Goal: Find specific page/section: Find specific page/section

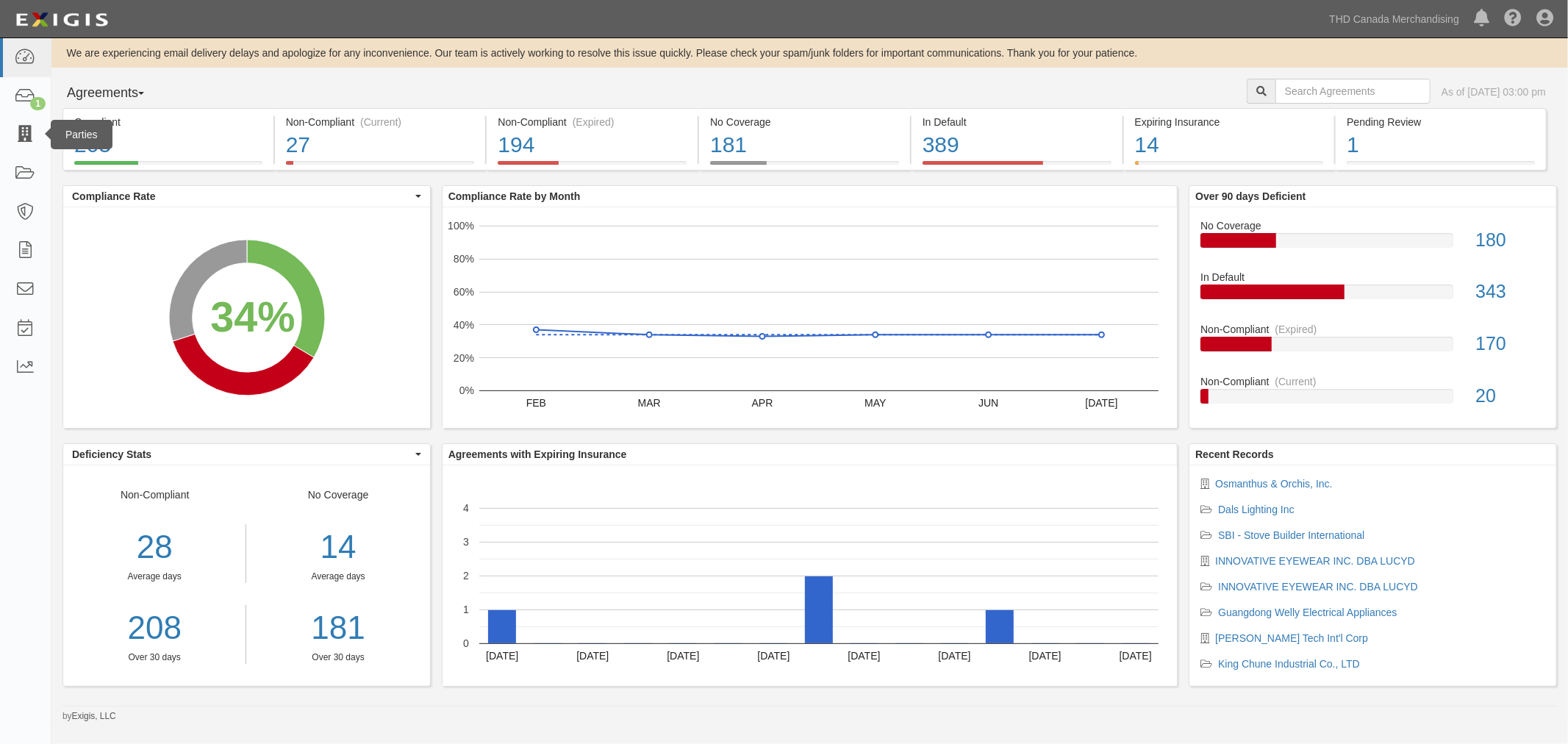
click at [51, 132] on div "Parties" at bounding box center [81, 135] width 62 height 29
click at [29, 133] on icon at bounding box center [24, 134] width 21 height 17
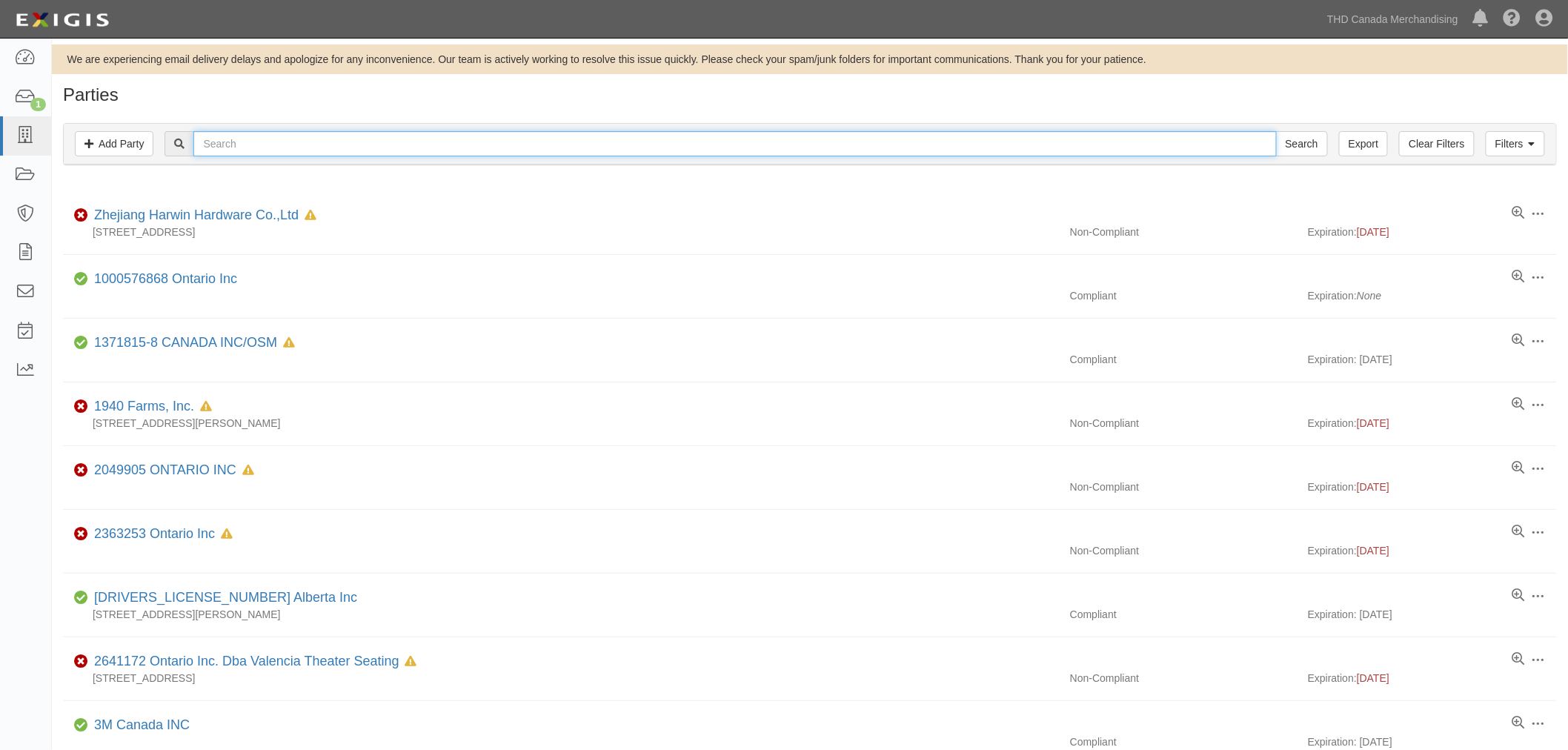
click at [410, 144] on input "text" at bounding box center [734, 144] width 1083 height 26
type input "anhui"
click at [1276, 131] on input "Search" at bounding box center [1302, 144] width 52 height 26
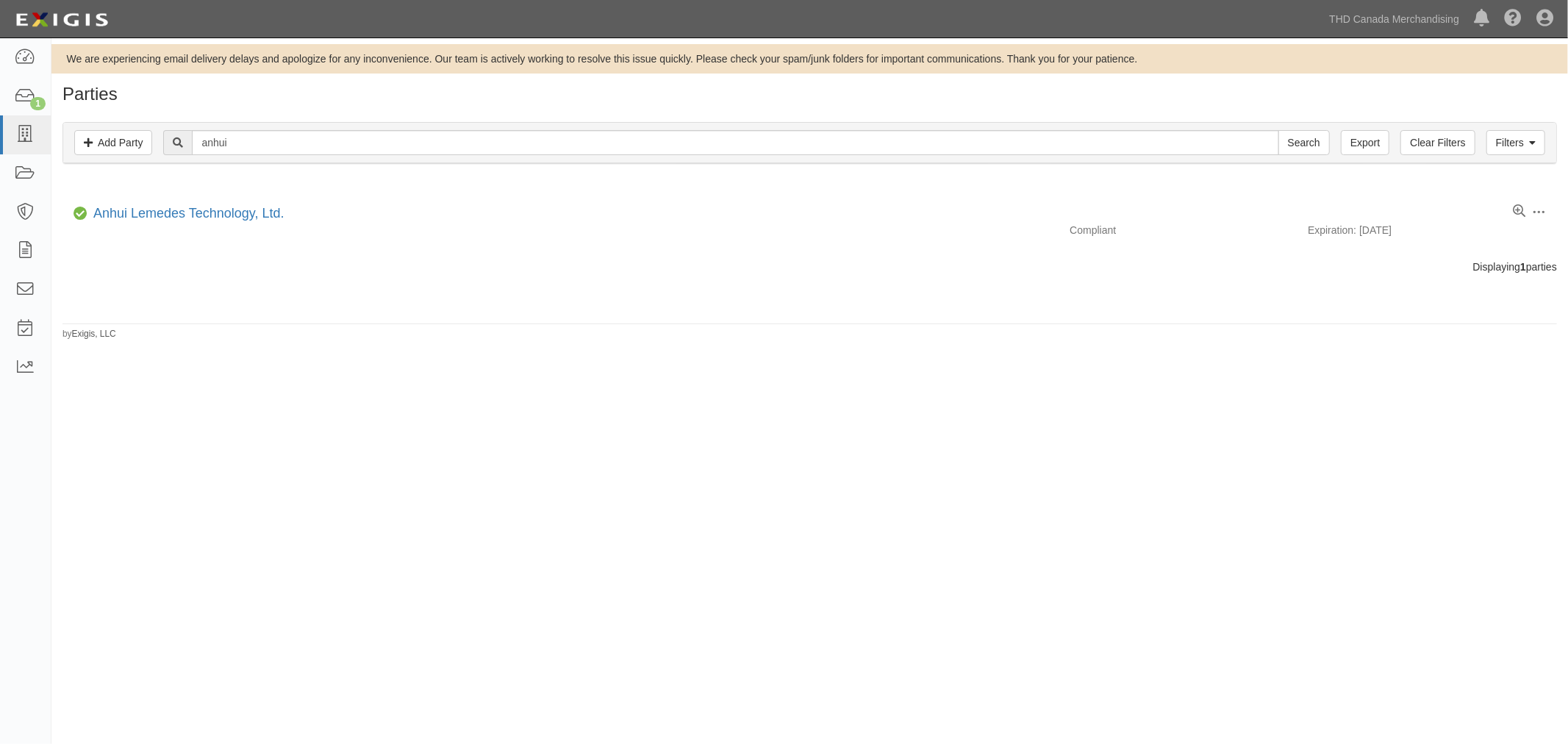
click at [257, 153] on div "Filters Add Party Clear Filters Export anhui Search Filters" at bounding box center [810, 143] width 1494 height 40
click at [257, 146] on input "anhui" at bounding box center [735, 143] width 1087 height 25
paste input "Radon Home Defence"
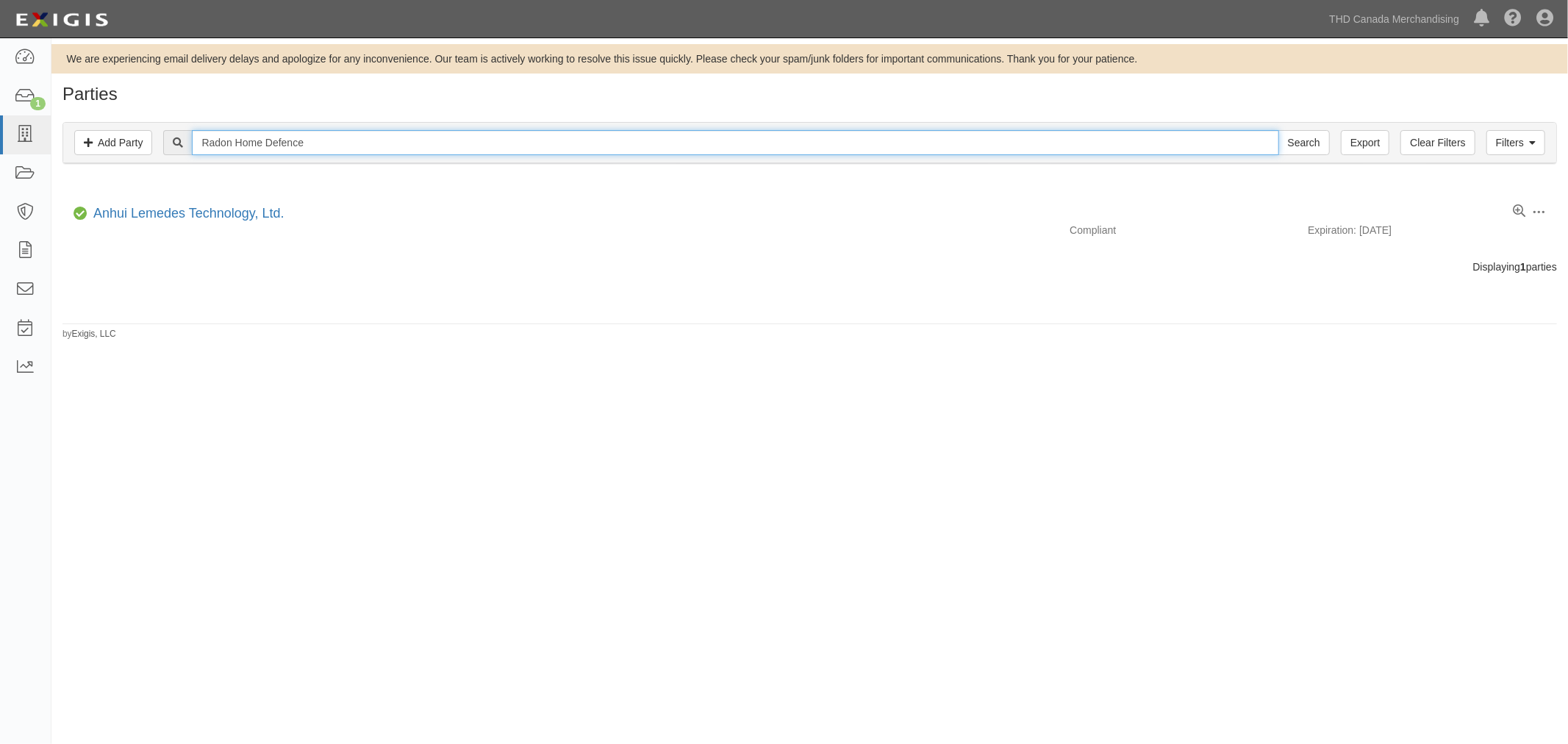
drag, startPoint x: 329, startPoint y: 142, endPoint x: 296, endPoint y: 143, distance: 33.0
click at [322, 142] on input "Radon Home Defence" at bounding box center [735, 143] width 1087 height 25
drag, startPoint x: 296, startPoint y: 143, endPoint x: 265, endPoint y: 144, distance: 31.0
click at [265, 144] on input "Radon Home Defence" at bounding box center [735, 143] width 1087 height 25
type input "Radon Home"
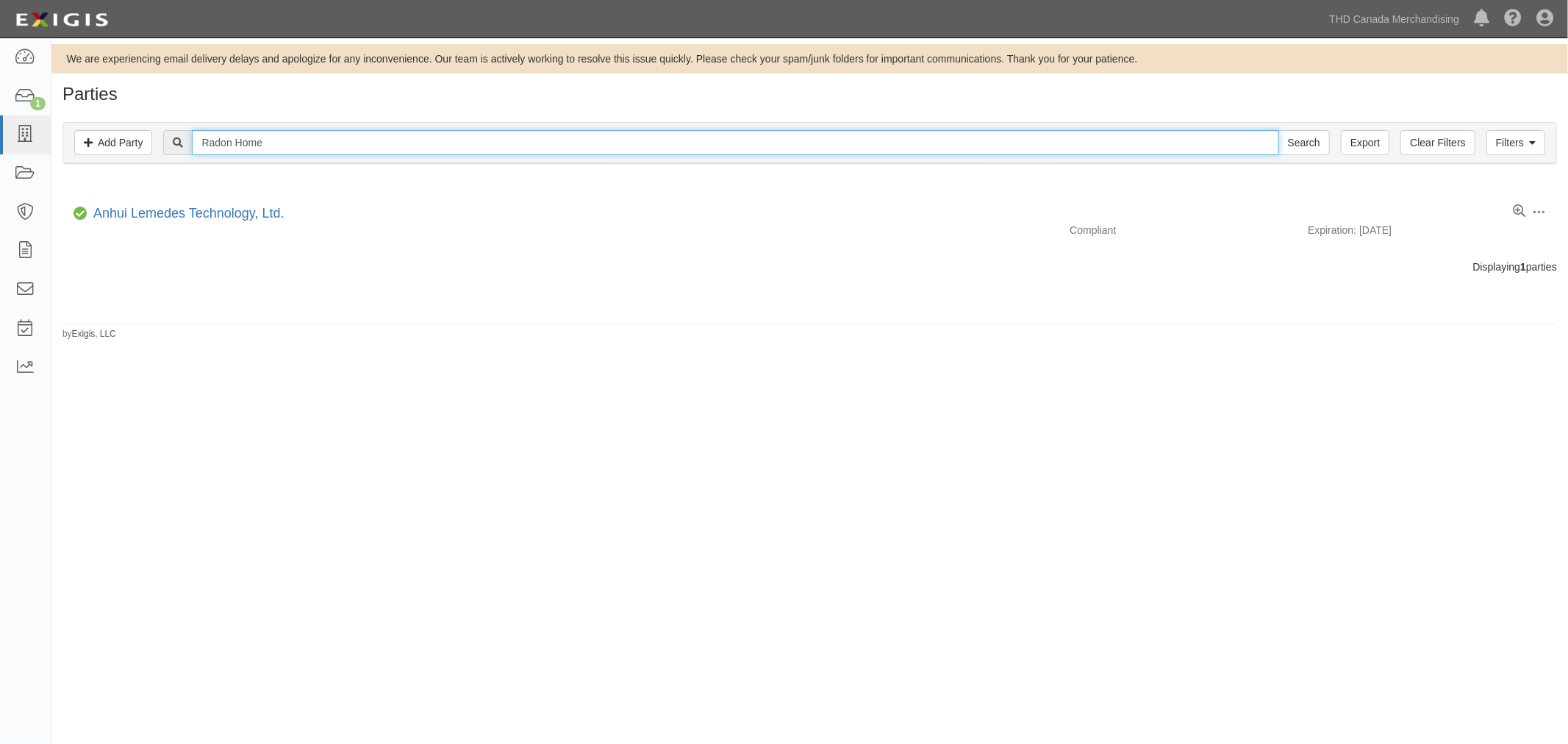
click at [1279, 130] on input "Search" at bounding box center [1304, 143] width 52 height 25
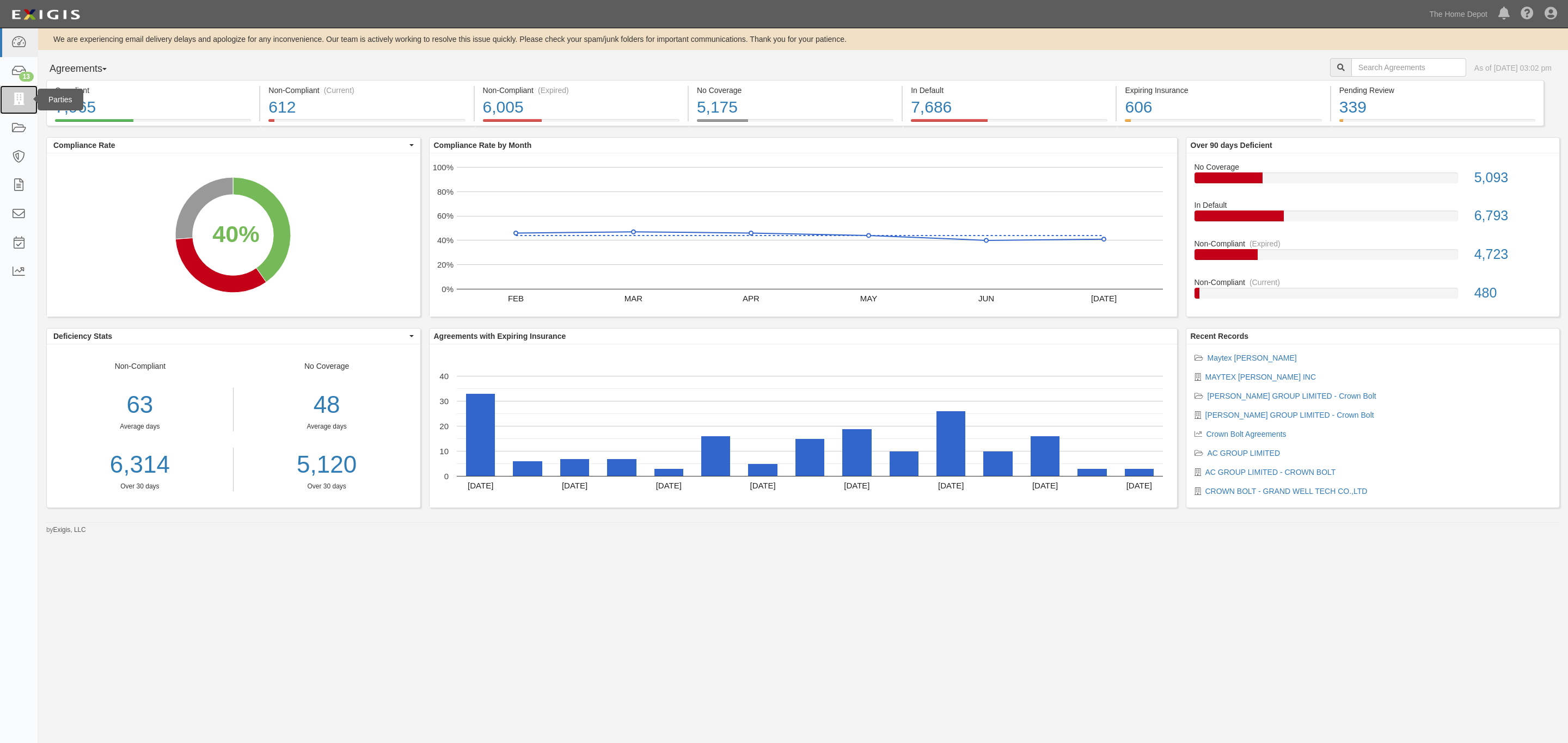
click at [21, 93] on icon at bounding box center [18, 99] width 15 height 12
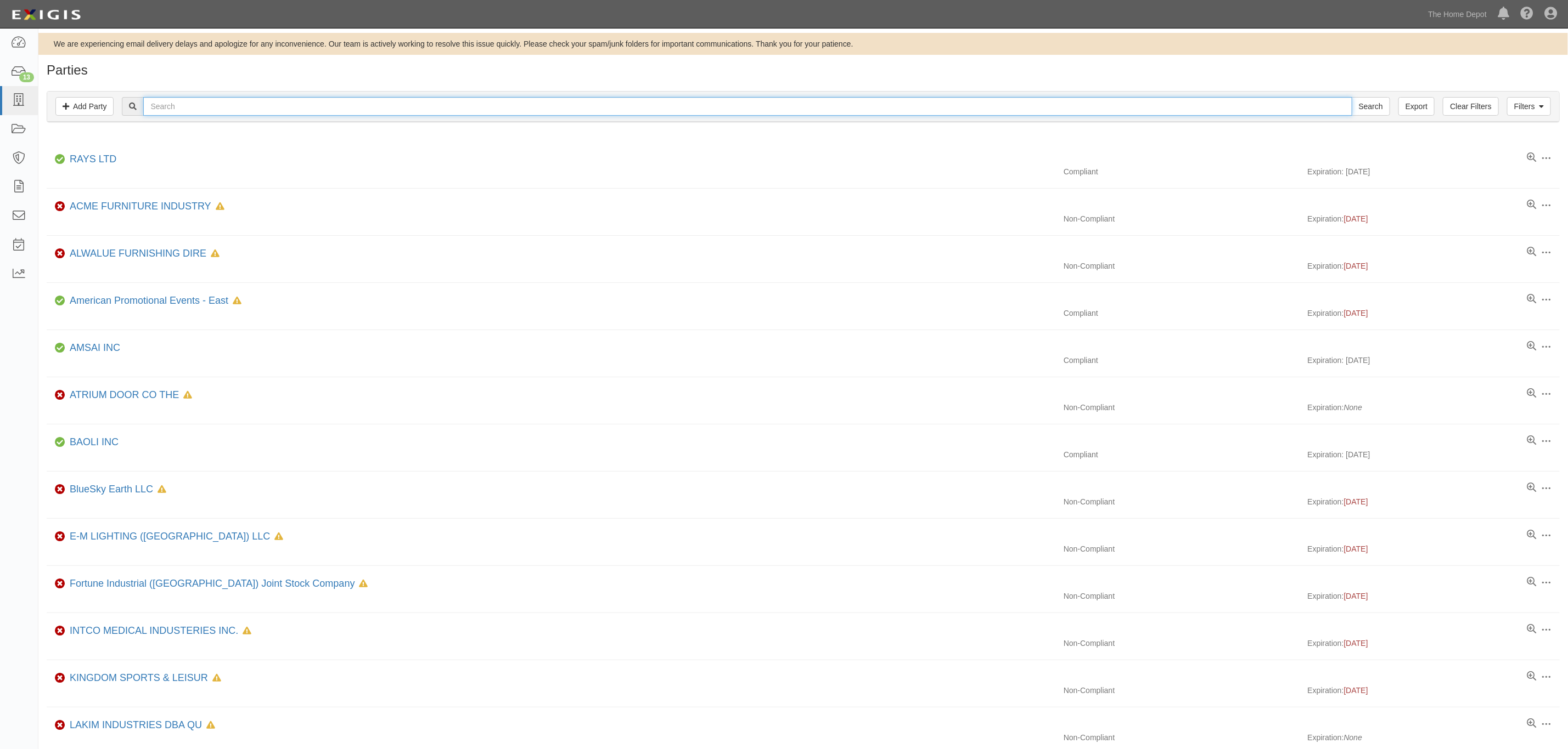
paste input "[PERSON_NAME]"
type input "[PERSON_NAME]"
click at [1365, 112] on input "Search" at bounding box center [1370, 106] width 39 height 19
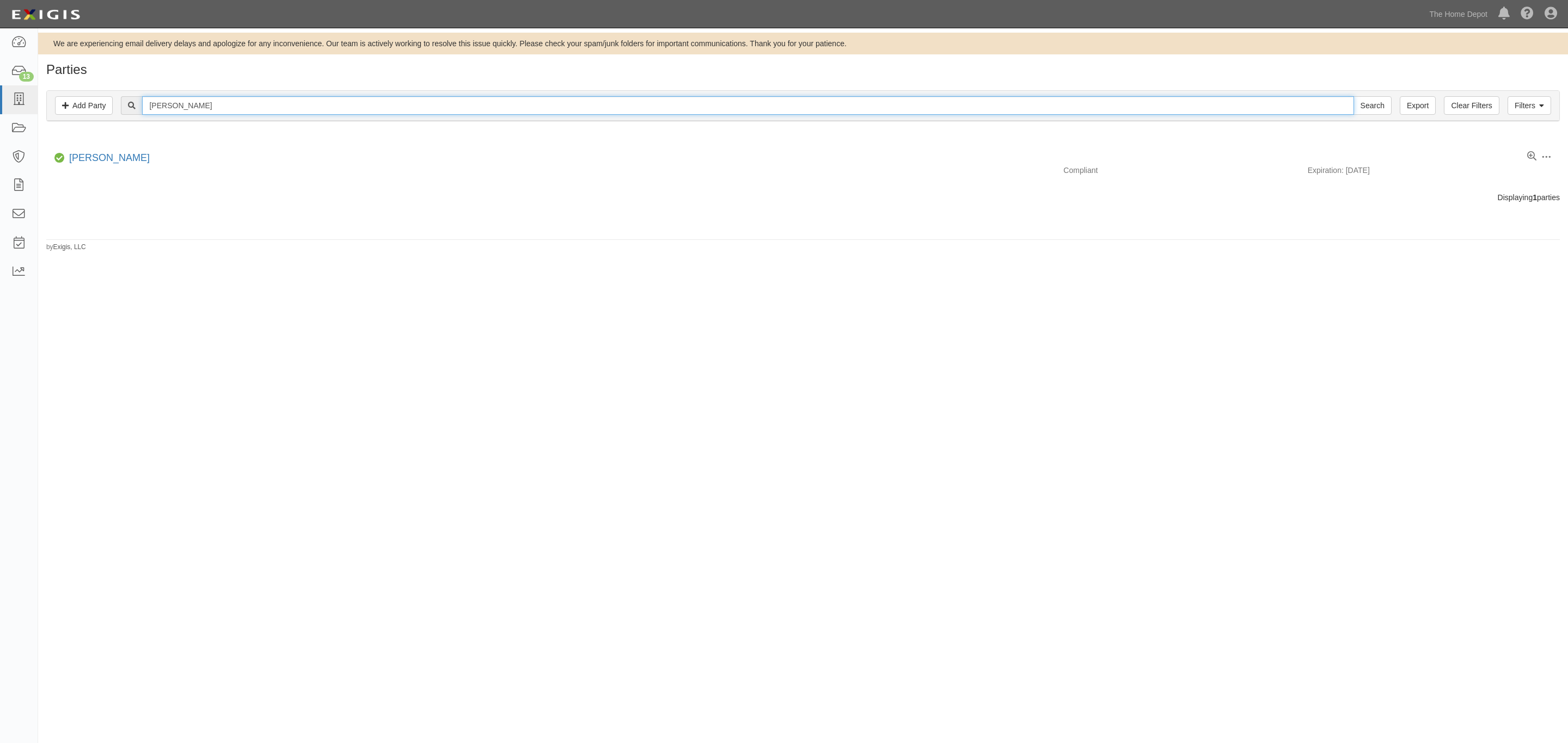
click at [402, 102] on input "[PERSON_NAME]" at bounding box center [747, 106] width 1211 height 19
paste input "Radon Home Defence"
type input "Radon Home Defence"
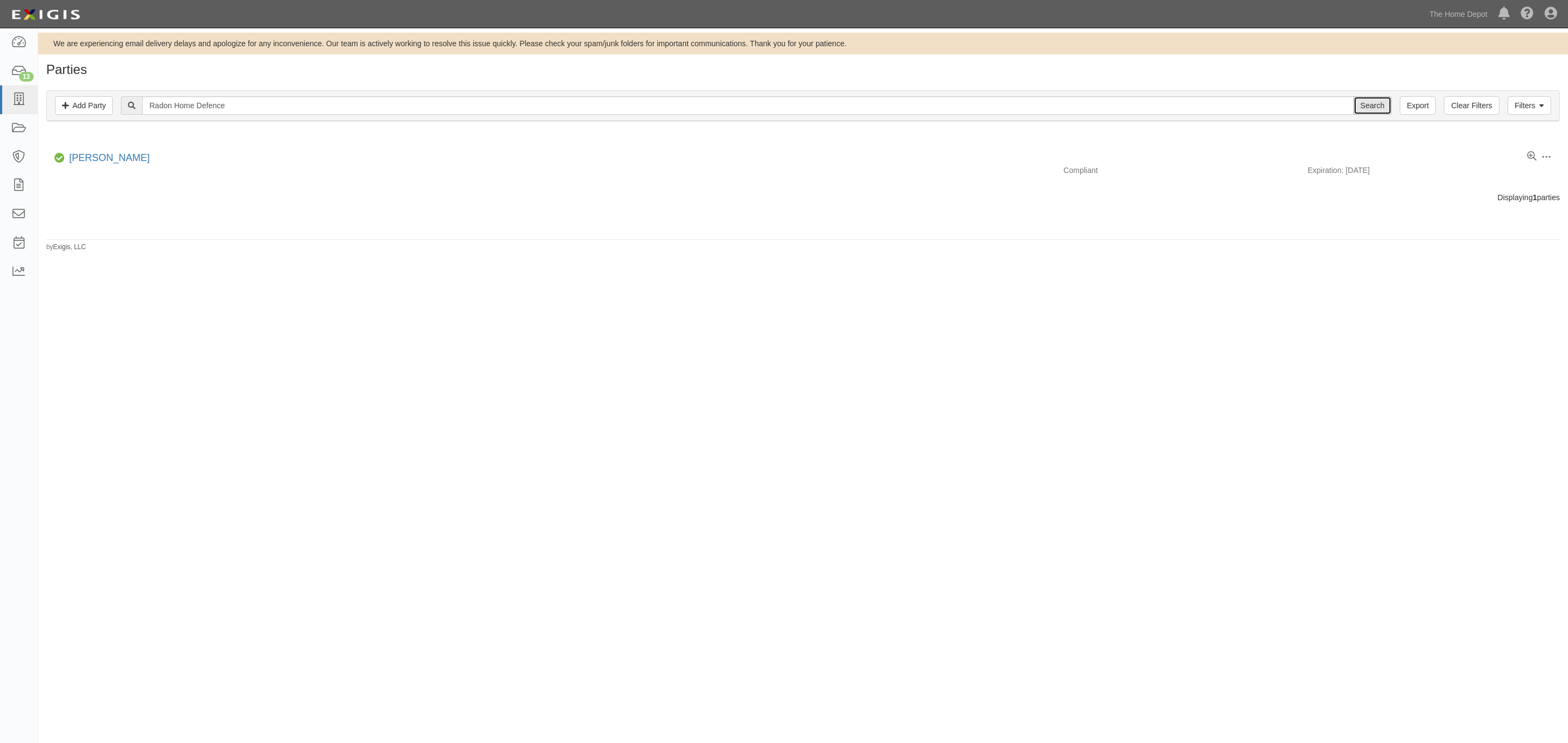
click at [1373, 106] on input "Search" at bounding box center [1373, 106] width 38 height 19
drag, startPoint x: 245, startPoint y: 109, endPoint x: 227, endPoint y: 106, distance: 18.2
click at [245, 109] on input "Radon Home Defence" at bounding box center [747, 106] width 1211 height 19
drag, startPoint x: 227, startPoint y: 106, endPoint x: 201, endPoint y: 104, distance: 26.1
click at [201, 104] on input "Radon Home Defence" at bounding box center [747, 106] width 1211 height 19
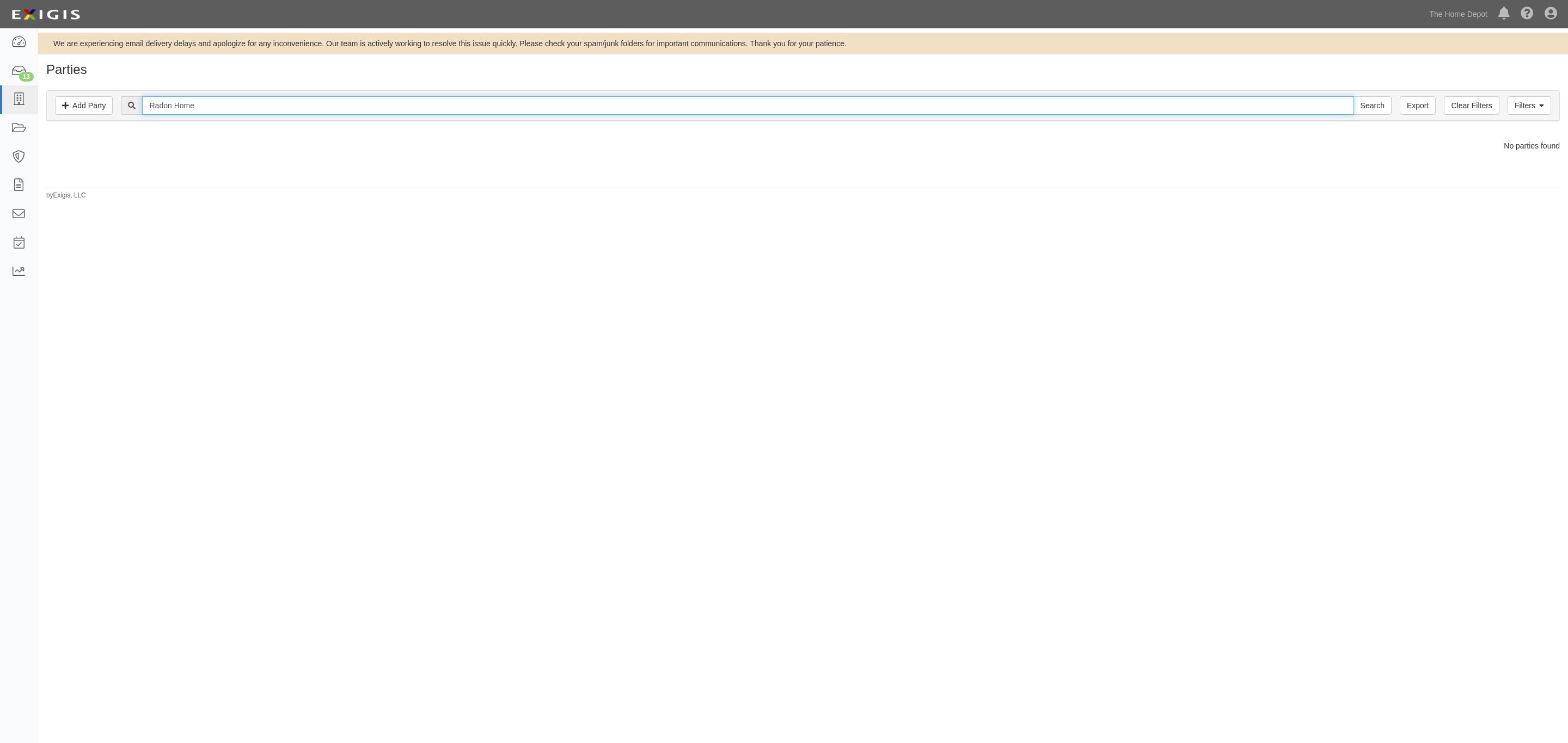
type input "Radon Home"
click at [1354, 96] on input "Search" at bounding box center [1373, 106] width 38 height 19
